Goal: Task Accomplishment & Management: Manage account settings

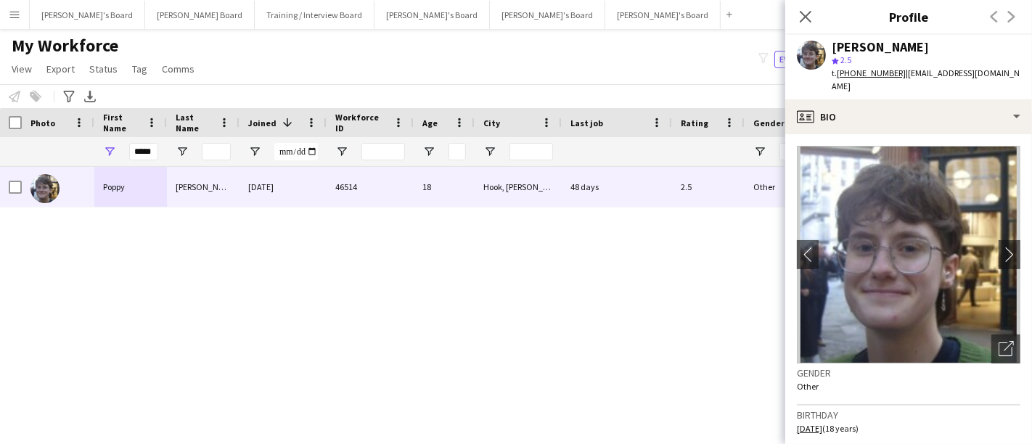
scroll to position [445, 0]
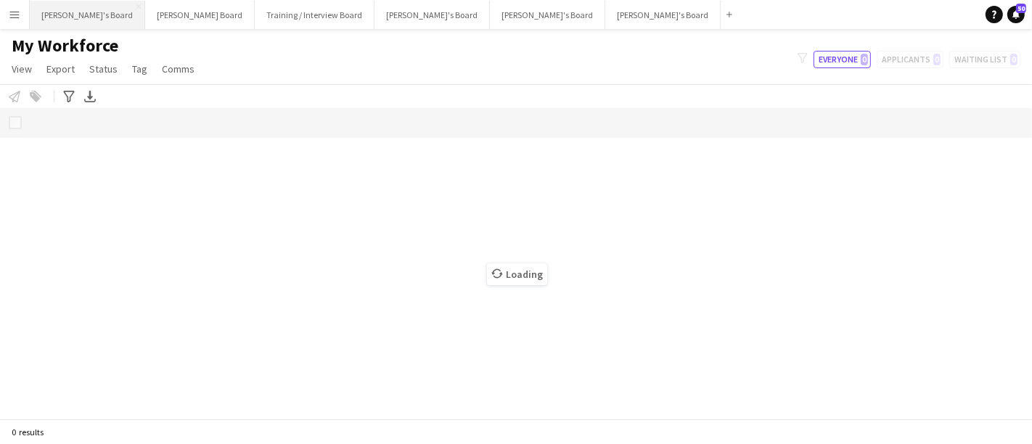
click at [75, 13] on button "[PERSON_NAME]'s Board Close" at bounding box center [87, 15] width 115 height 28
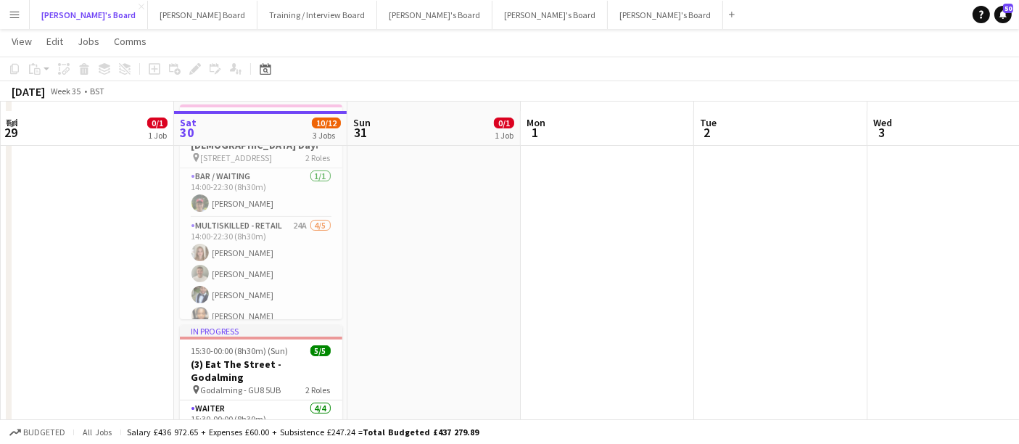
scroll to position [59, 0]
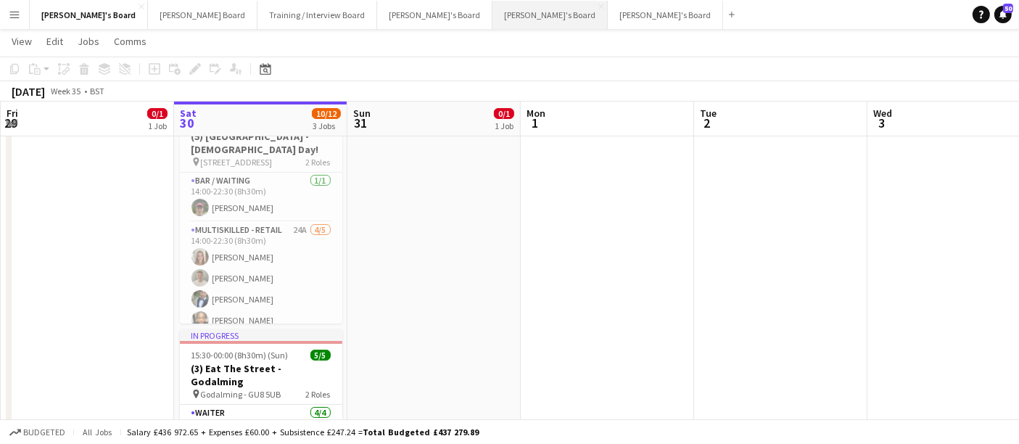
click at [493, 20] on button "[PERSON_NAME]'s Board Close" at bounding box center [550, 15] width 115 height 28
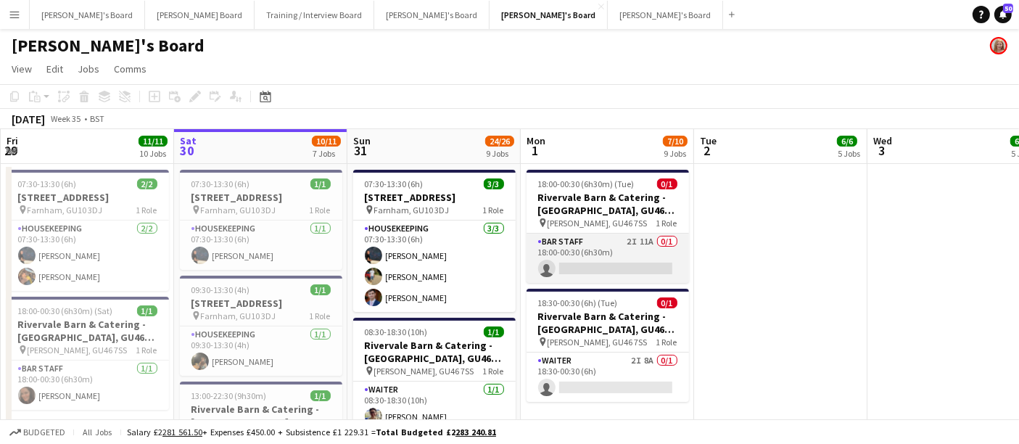
click at [621, 249] on app-card-role "BAR STAFF 2I 11A 0/1 18:00-00:30 (6h30m) single-neutral-actions" at bounding box center [608, 258] width 163 height 49
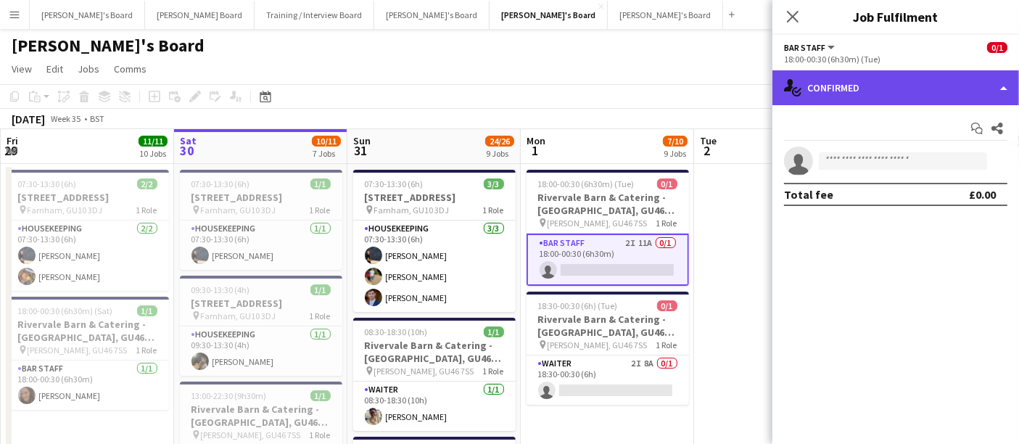
click at [876, 89] on div "single-neutral-actions-check-2 Confirmed" at bounding box center [896, 87] width 247 height 35
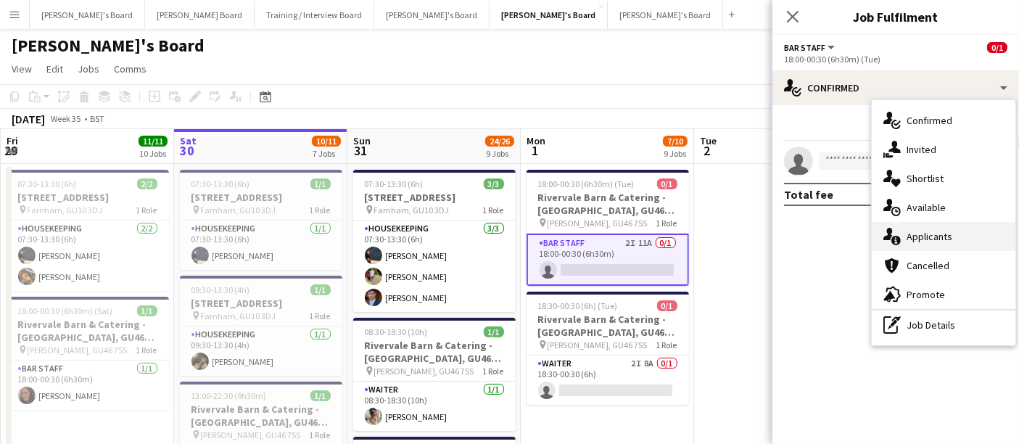
click at [926, 234] on div "single-neutral-actions-information Applicants" at bounding box center [944, 236] width 144 height 29
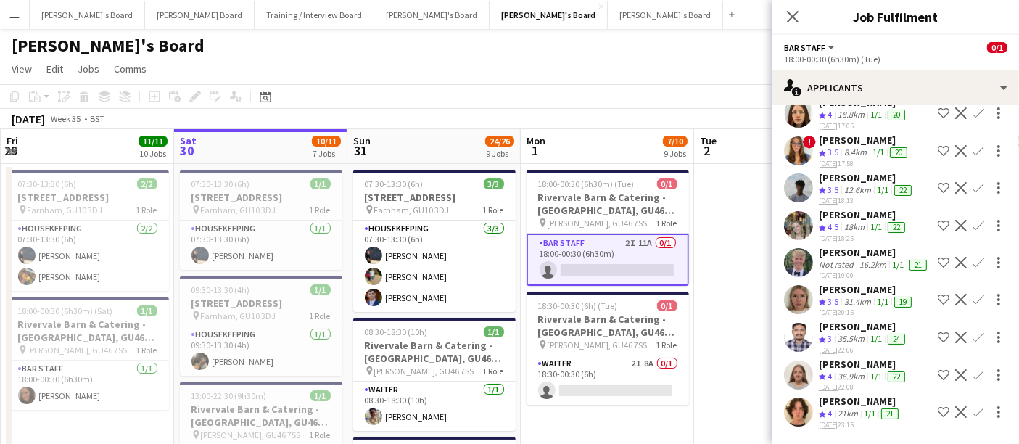
scroll to position [205, 0]
click at [843, 371] on div "36.9km" at bounding box center [851, 377] width 33 height 12
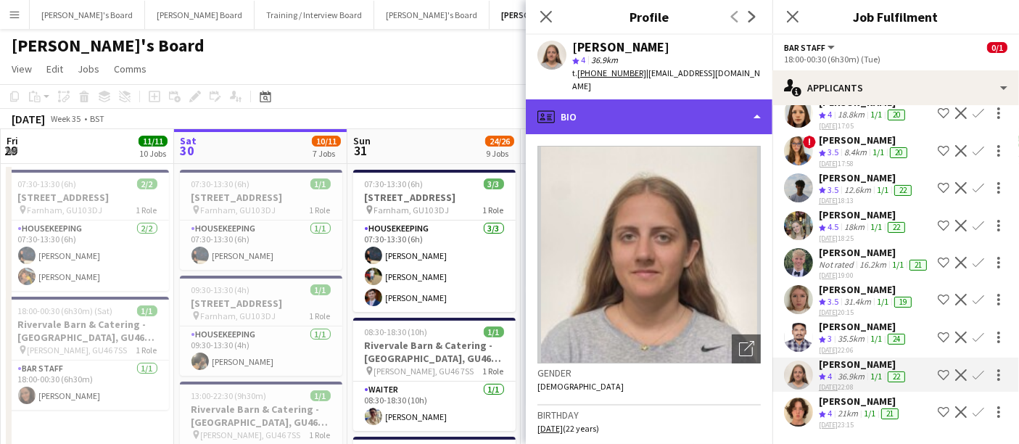
click at [694, 101] on div "profile Bio" at bounding box center [649, 116] width 247 height 35
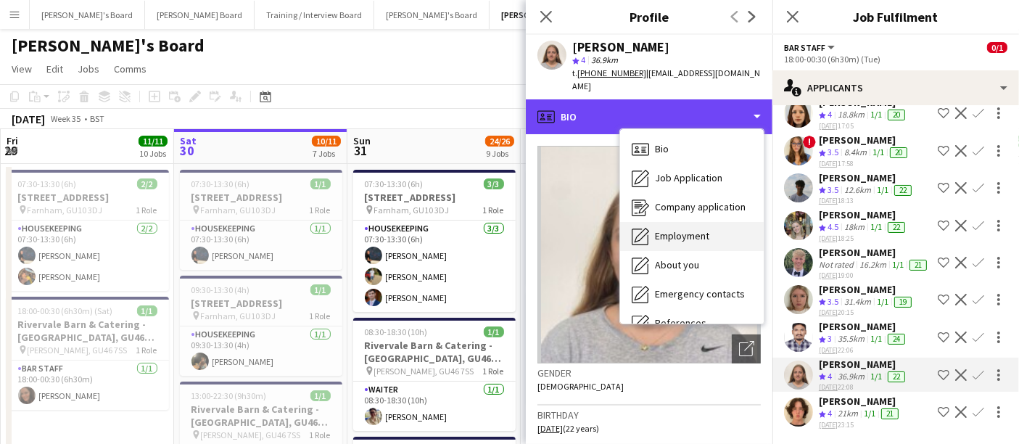
scroll to position [223, 0]
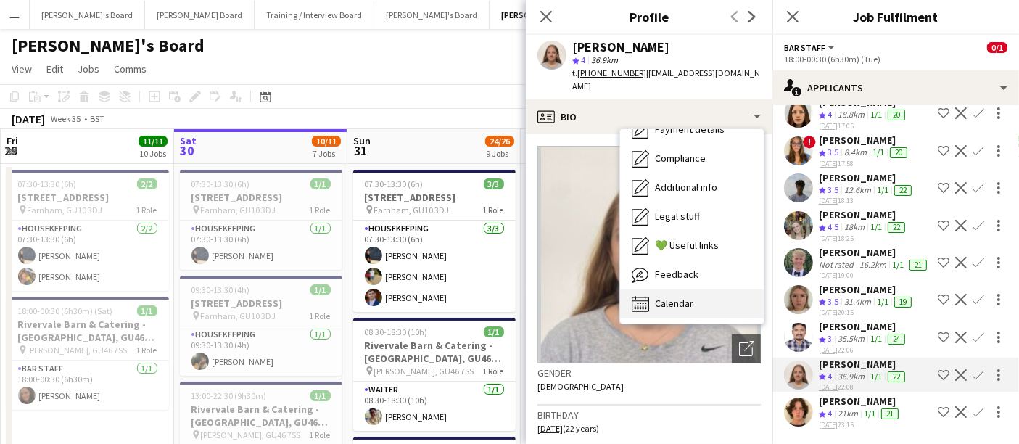
click at [681, 297] on span "Calendar" at bounding box center [674, 303] width 38 height 13
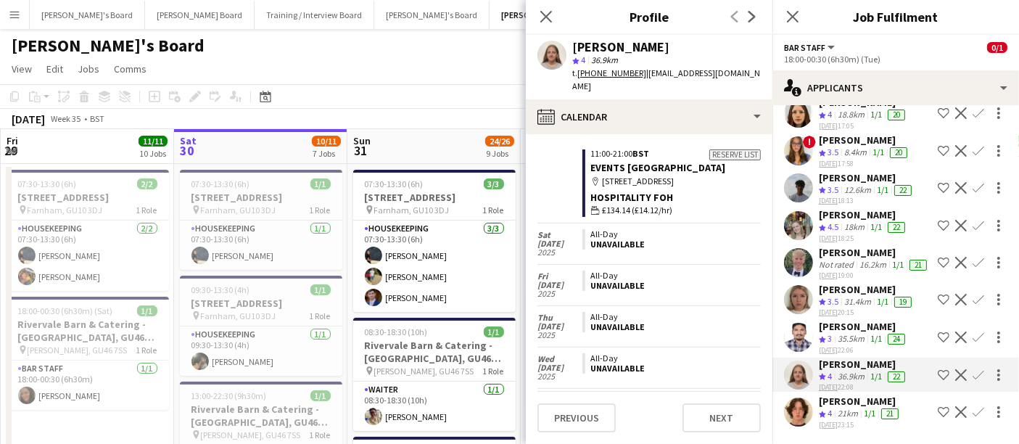
scroll to position [2120, 0]
click at [831, 408] on span "4" at bounding box center [830, 413] width 4 height 11
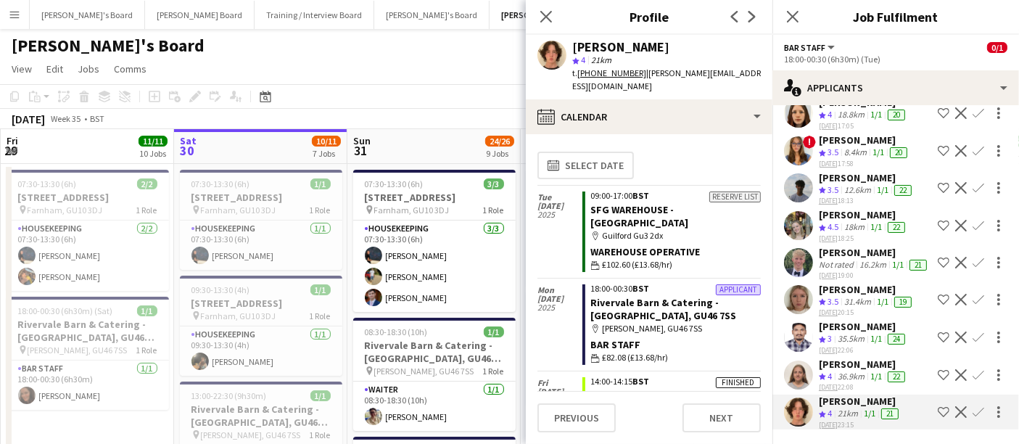
scroll to position [30, 0]
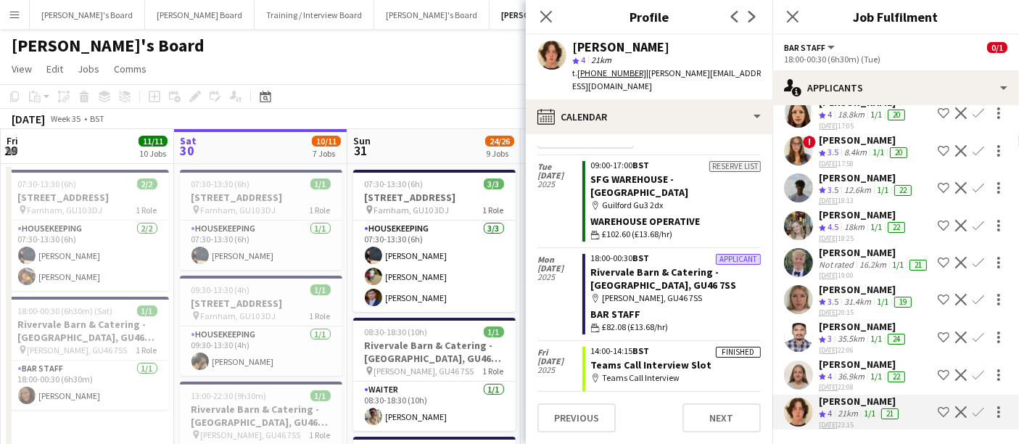
click at [832, 296] on span "3.5" at bounding box center [833, 301] width 11 height 11
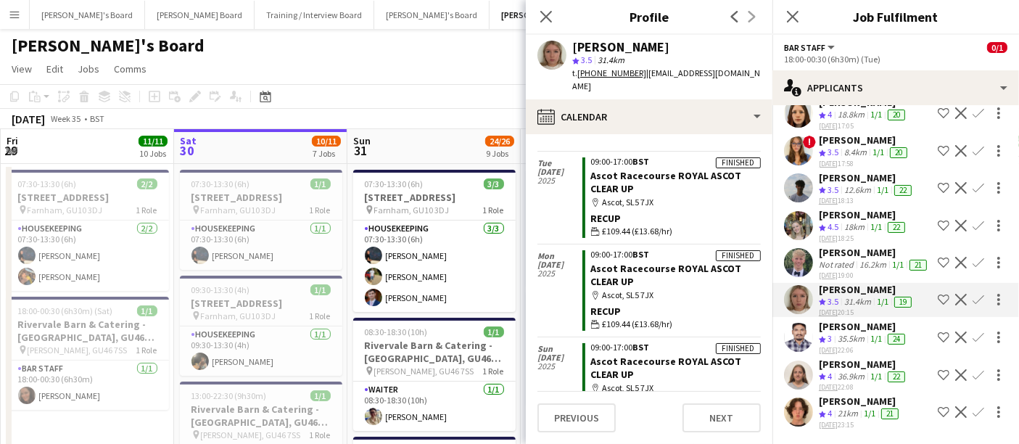
scroll to position [2592, 0]
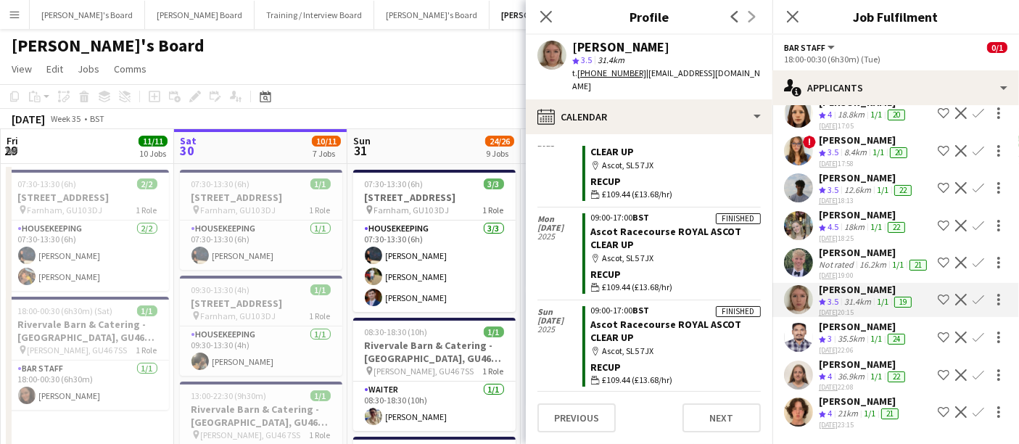
click at [821, 259] on div "Not rated" at bounding box center [838, 265] width 38 height 12
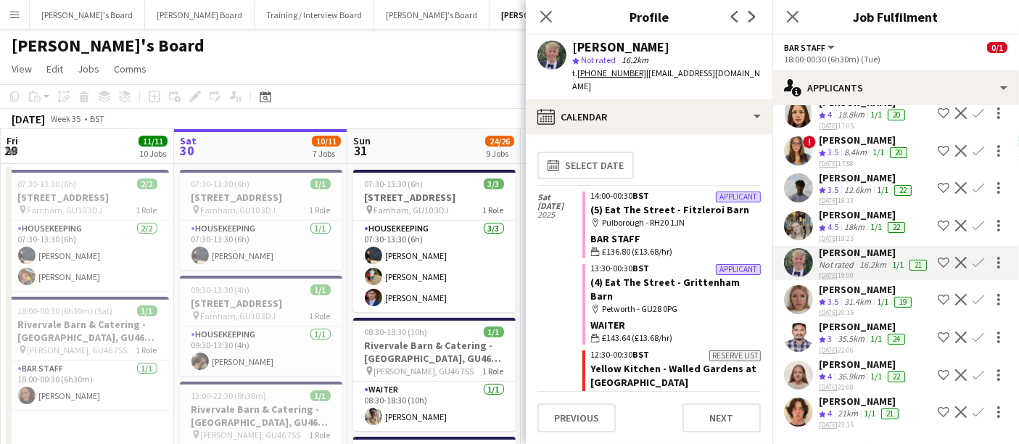
click at [847, 208] on div "[PERSON_NAME]" at bounding box center [863, 214] width 89 height 13
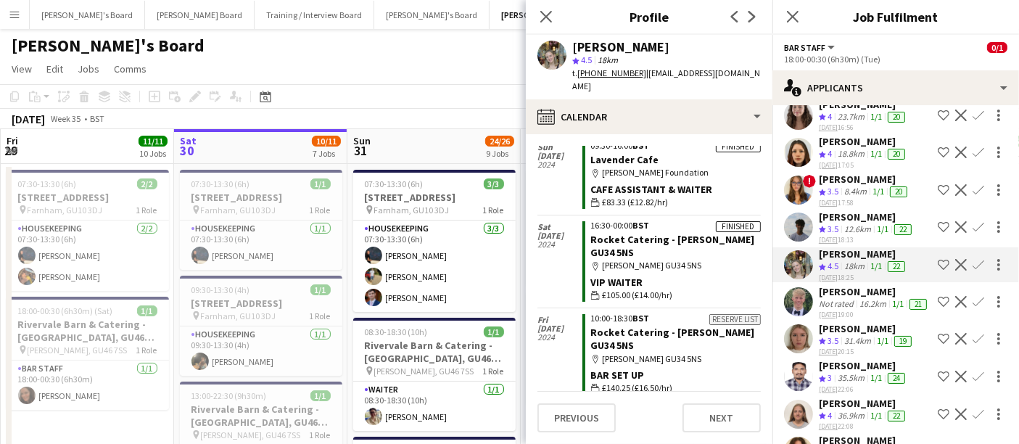
scroll to position [105, 0]
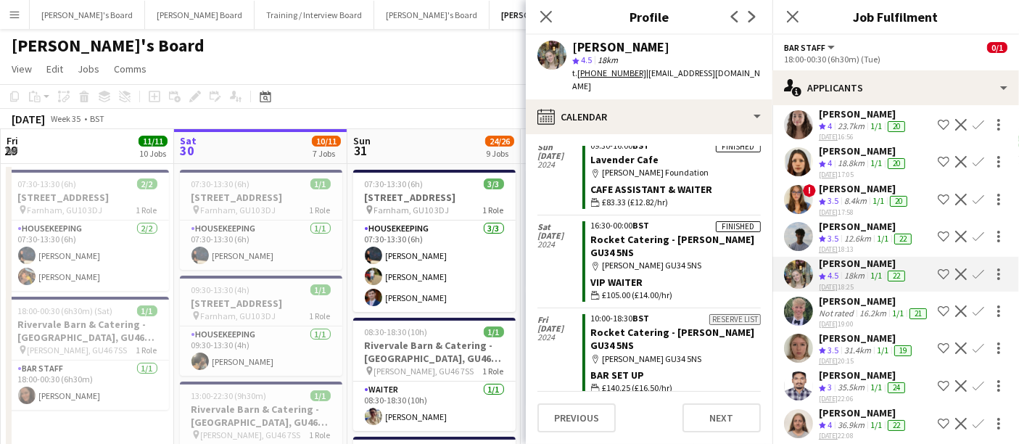
click at [840, 240] on div "Crew rating 3.5" at bounding box center [830, 239] width 22 height 12
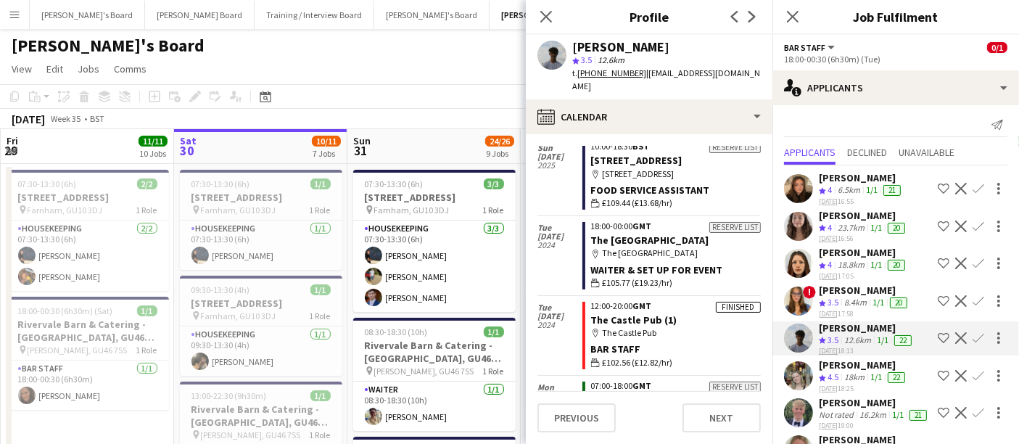
scroll to position [0, 0]
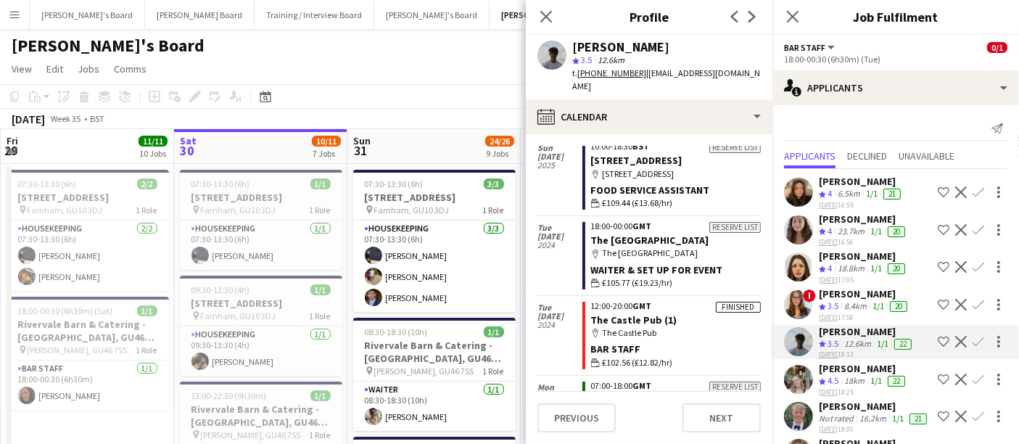
click at [852, 192] on div "6.5km" at bounding box center [849, 194] width 28 height 12
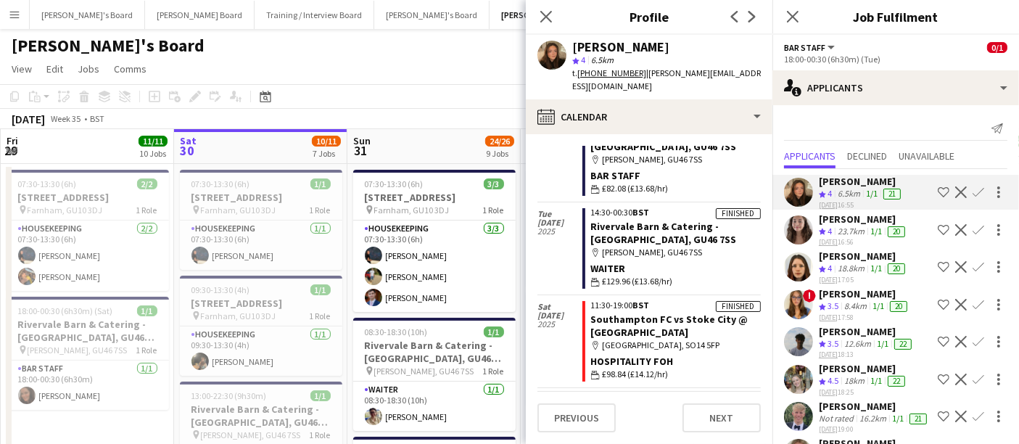
scroll to position [625, 0]
click at [973, 194] on app-icon "Confirm" at bounding box center [979, 192] width 12 height 12
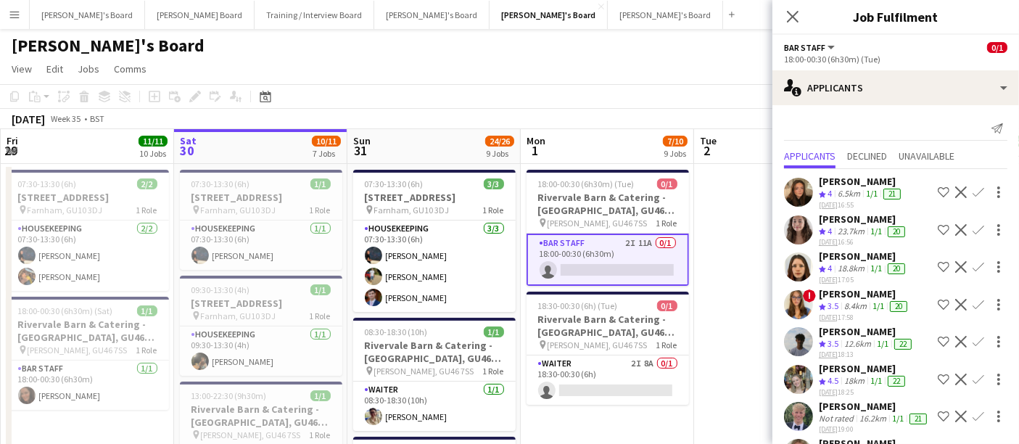
click at [973, 194] on app-icon "Confirm" at bounding box center [979, 192] width 12 height 12
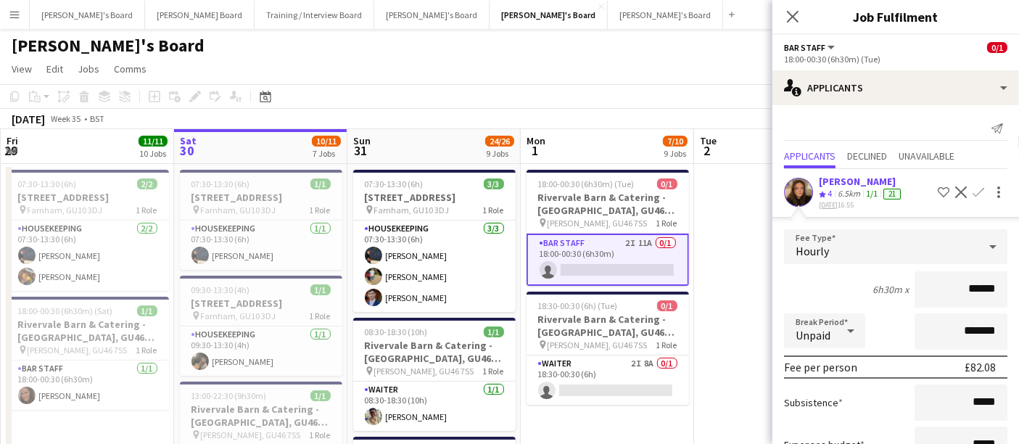
scroll to position [202, 0]
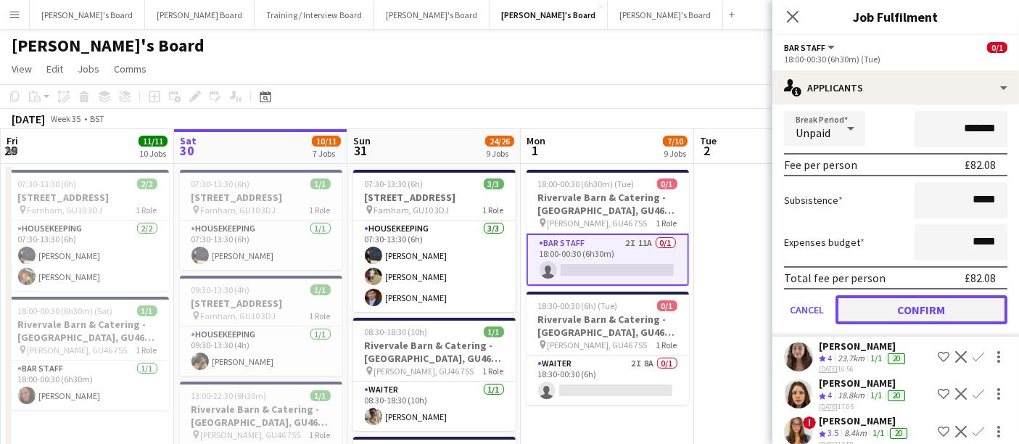
click at [903, 300] on button "Confirm" at bounding box center [922, 309] width 172 height 29
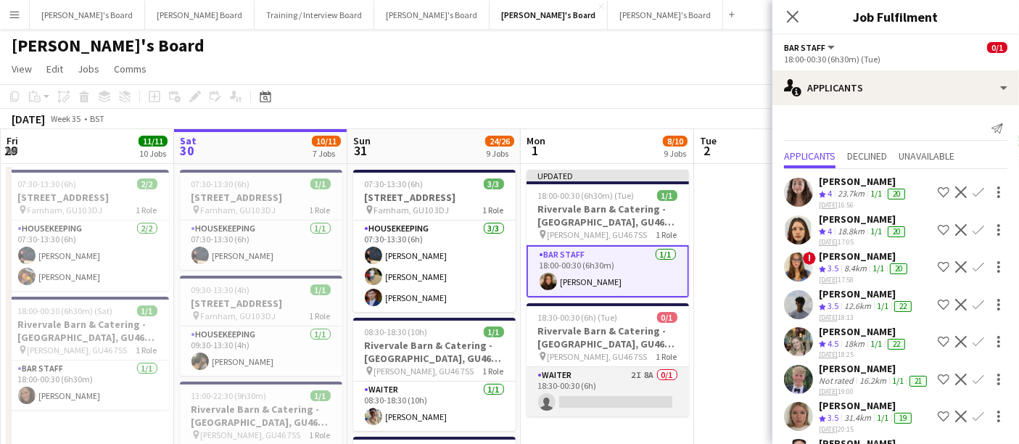
click at [613, 379] on app-card-role "Waiter 2I 8A 0/1 18:30-00:30 (6h) single-neutral-actions" at bounding box center [608, 391] width 163 height 49
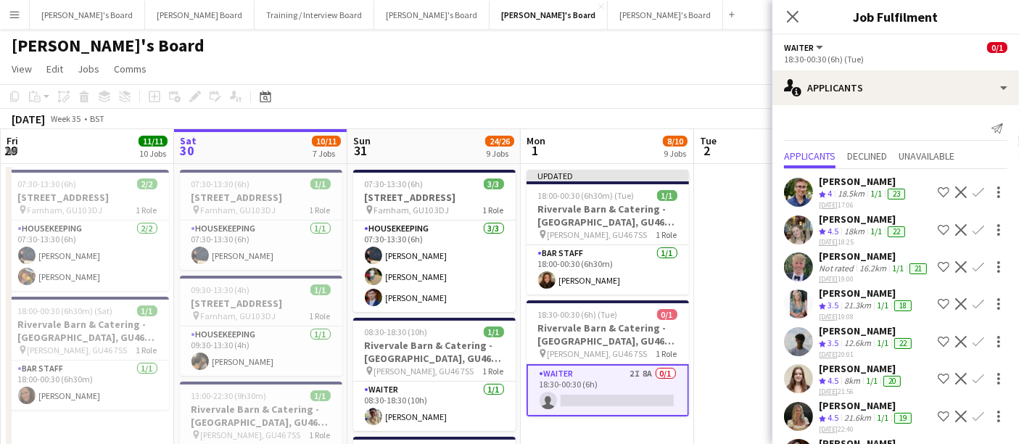
scroll to position [49, 0]
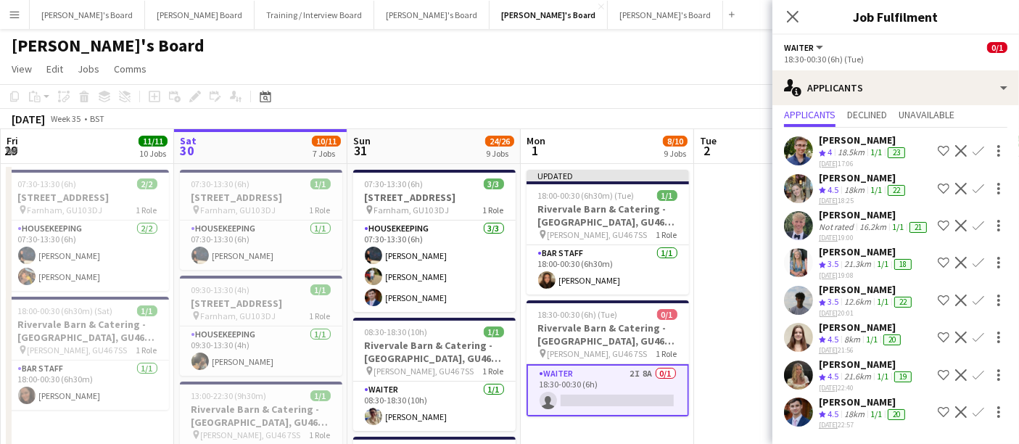
click at [850, 134] on div "[PERSON_NAME]" at bounding box center [863, 139] width 89 height 13
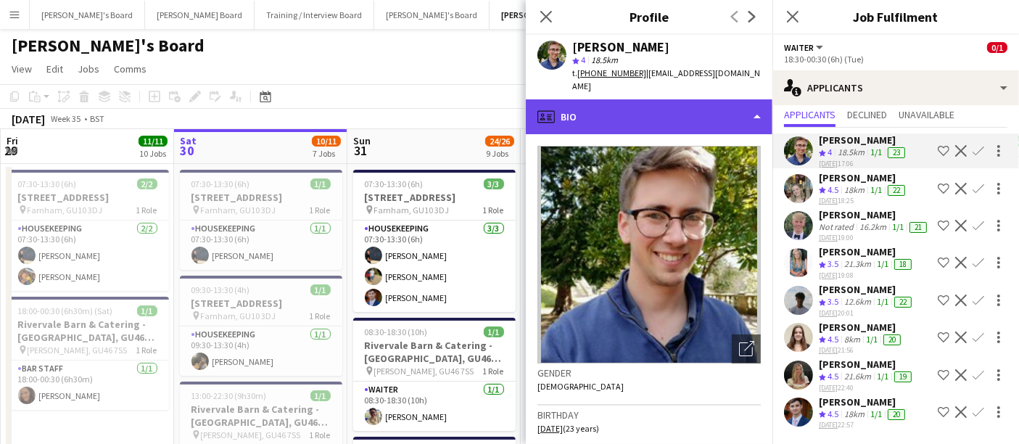
click at [599, 103] on div "profile Bio" at bounding box center [649, 116] width 247 height 35
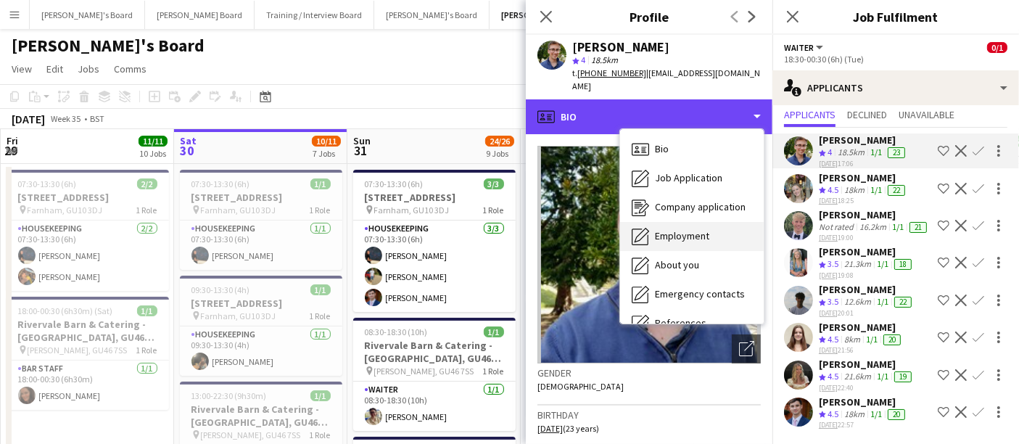
scroll to position [223, 0]
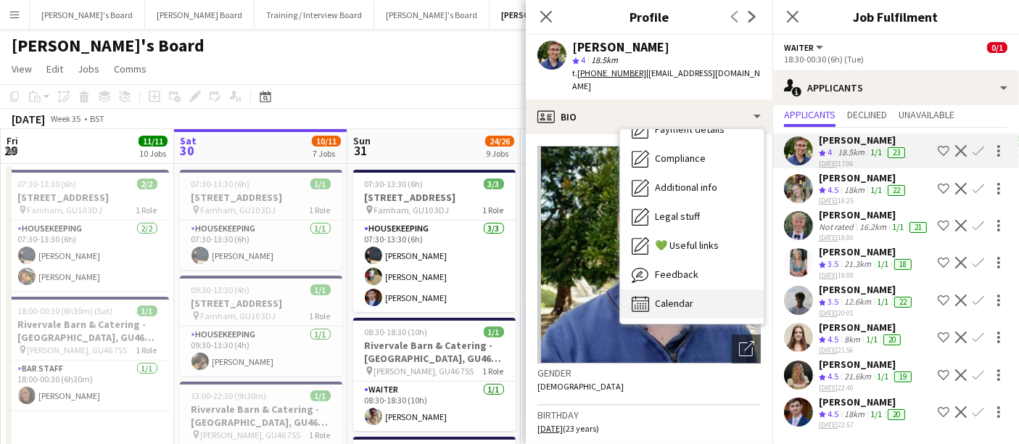
click at [656, 297] on span "Calendar" at bounding box center [674, 303] width 38 height 13
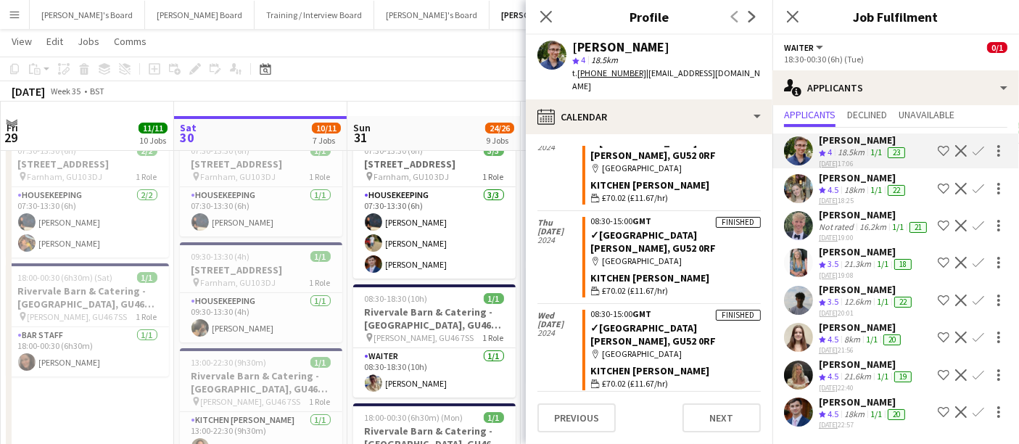
scroll to position [81, 0]
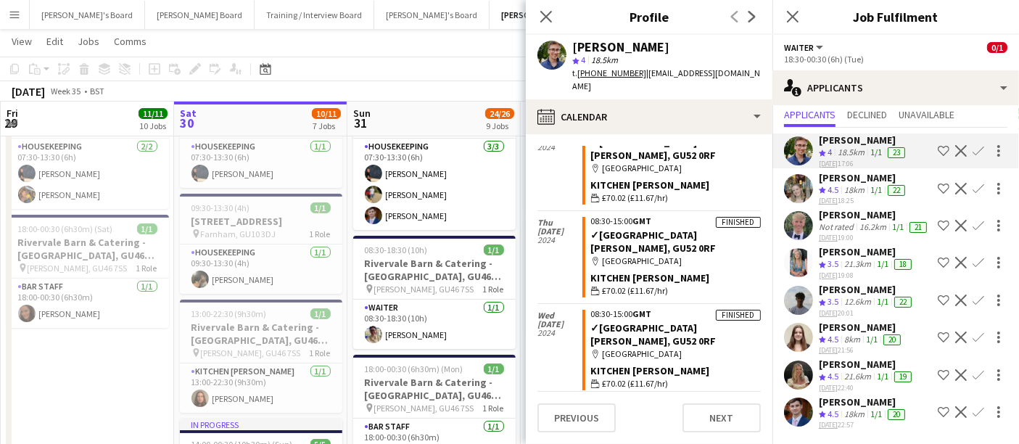
click at [837, 362] on div "[PERSON_NAME]" at bounding box center [867, 364] width 96 height 13
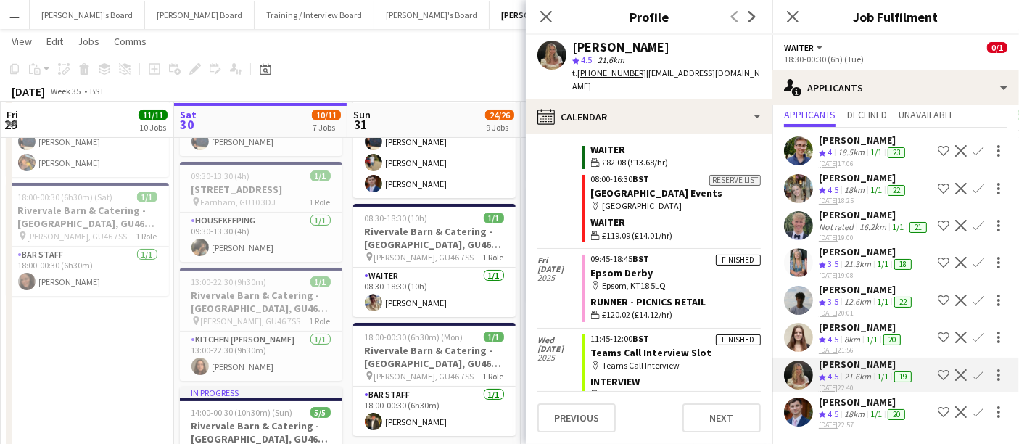
scroll to position [114, 0]
click at [852, 303] on div "12.6km" at bounding box center [858, 302] width 33 height 12
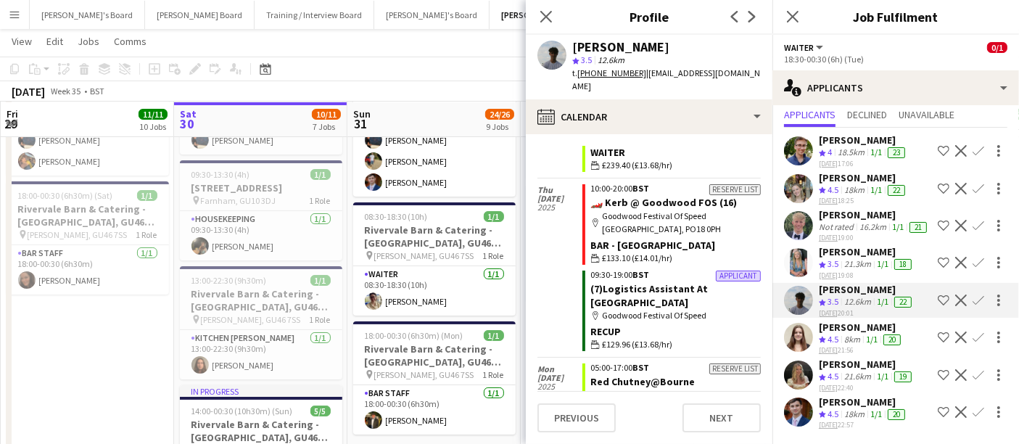
scroll to position [2372, 0]
click at [846, 368] on div "[PERSON_NAME]" at bounding box center [867, 364] width 96 height 13
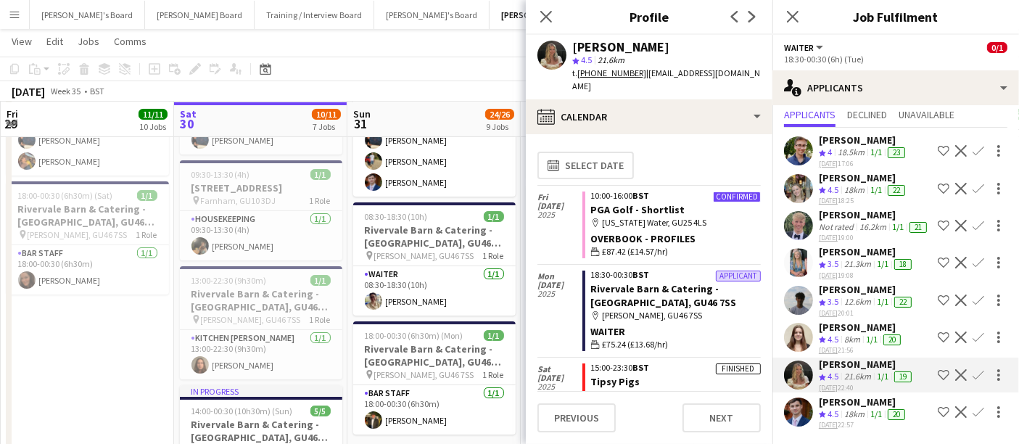
click at [973, 373] on app-icon "Confirm" at bounding box center [979, 375] width 12 height 12
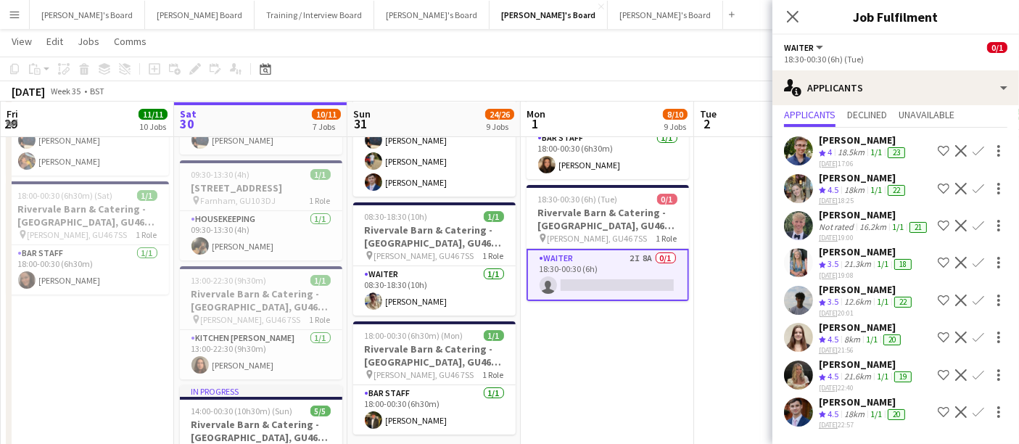
click at [973, 373] on app-icon "Confirm" at bounding box center [979, 375] width 12 height 12
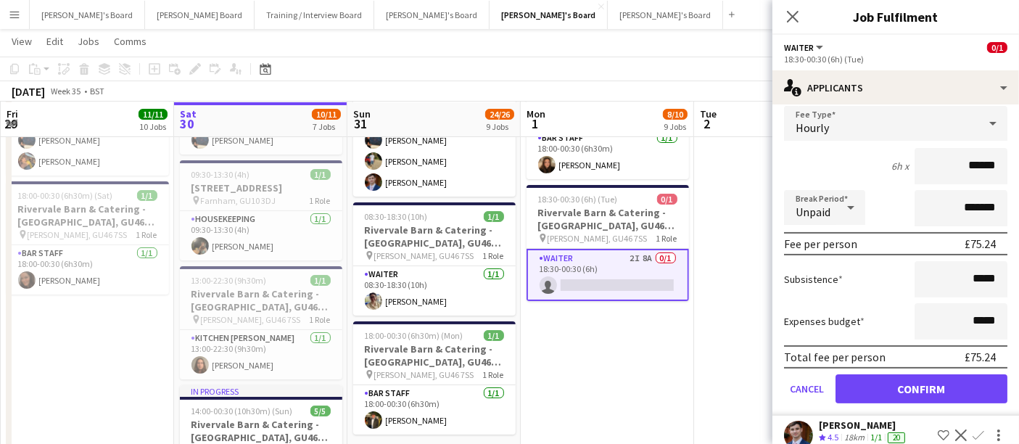
scroll to position [361, 0]
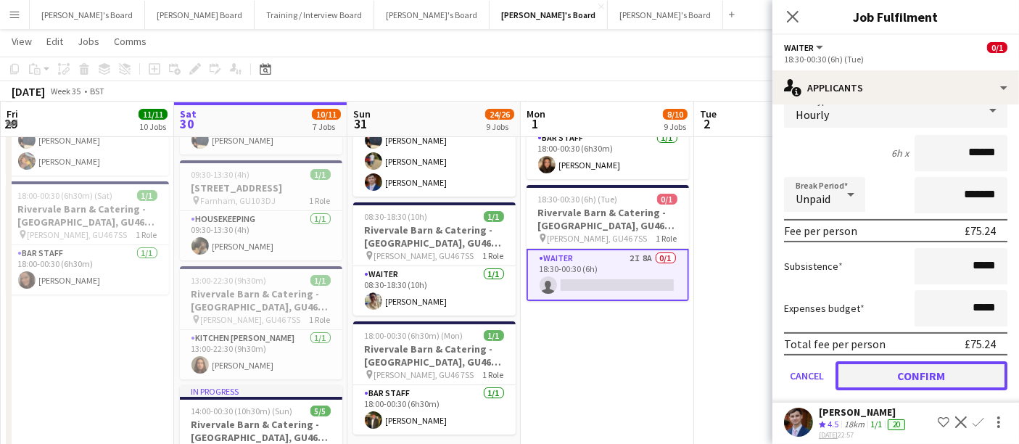
click at [914, 378] on button "Confirm" at bounding box center [922, 375] width 172 height 29
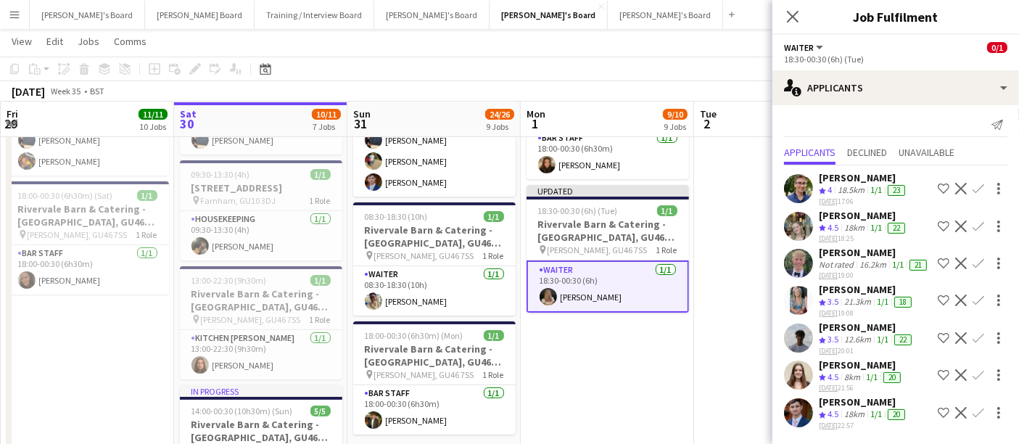
scroll to position [0, 0]
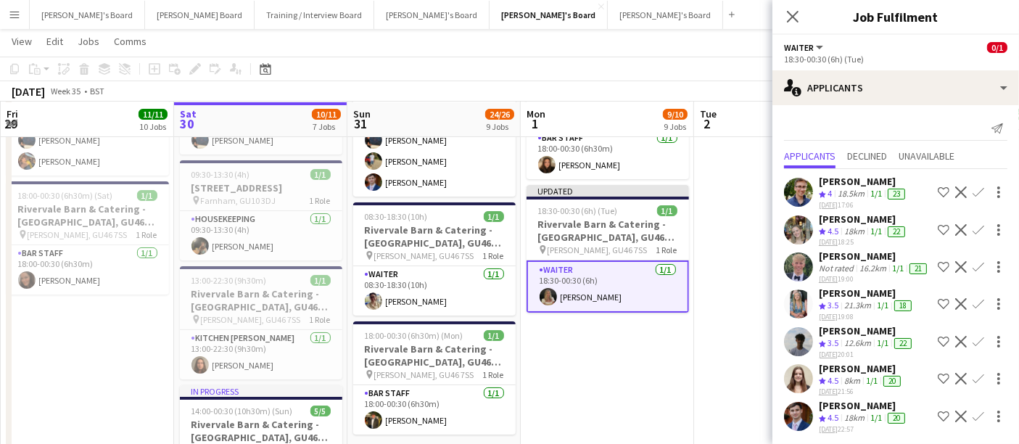
click at [744, 245] on app-date-cell at bounding box center [780, 354] width 173 height 610
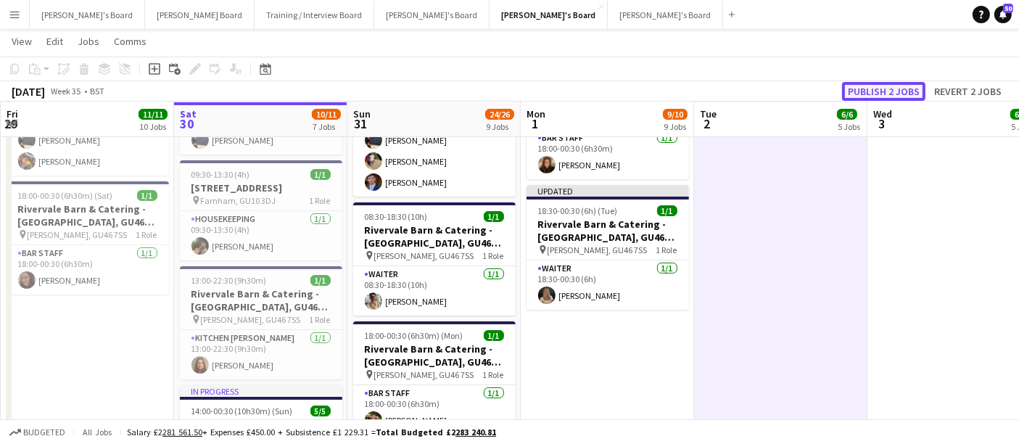
click at [888, 90] on button "Publish 2 jobs" at bounding box center [883, 91] width 83 height 19
